Goal: Information Seeking & Learning: Learn about a topic

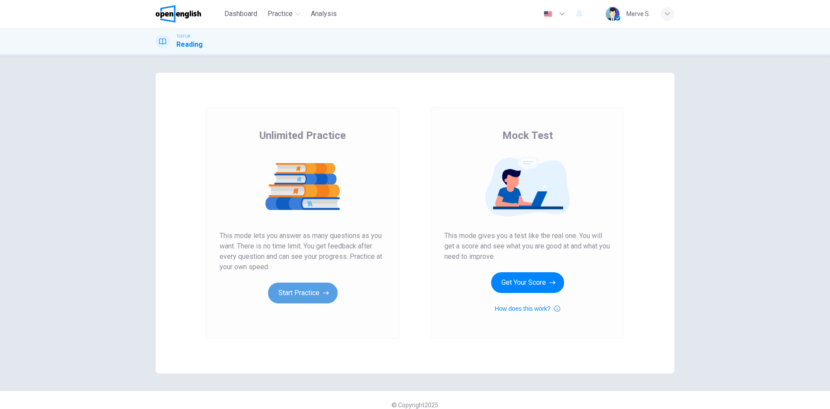
click at [302, 295] on button "Start Practice" at bounding box center [303, 292] width 70 height 21
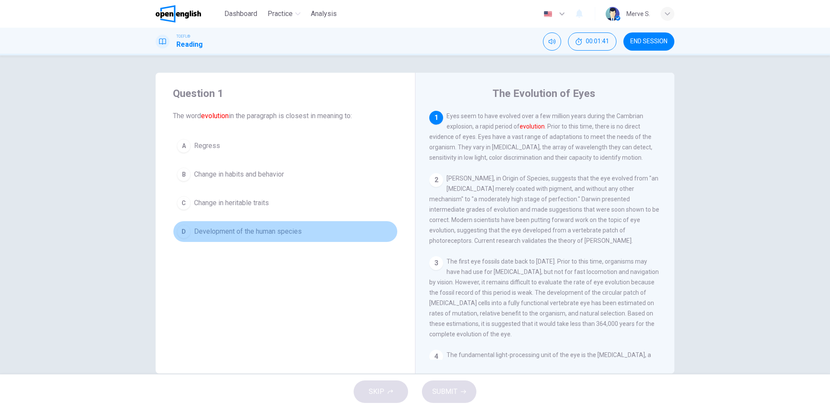
click at [242, 231] on span "Development of the human species" at bounding box center [248, 231] width 108 height 10
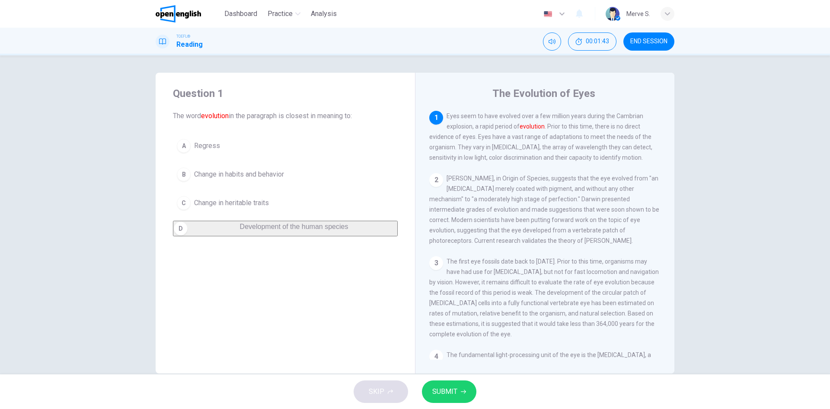
click at [449, 395] on span "SUBMIT" at bounding box center [444, 391] width 25 height 12
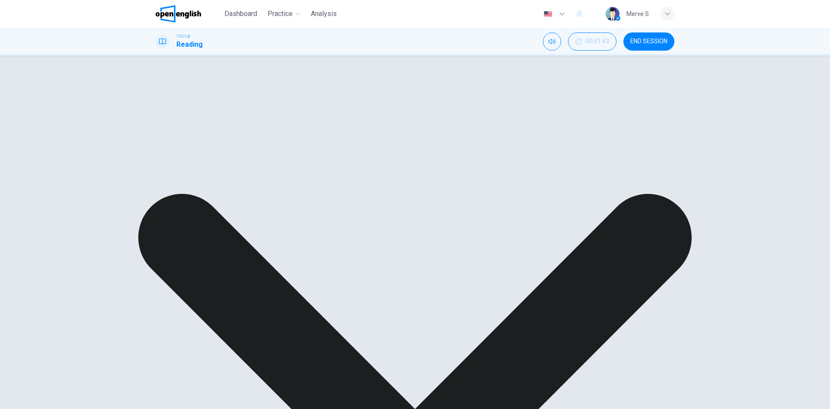
click at [657, 42] on span "END SESSION" at bounding box center [649, 41] width 37 height 7
